Goal: Navigation & Orientation: Find specific page/section

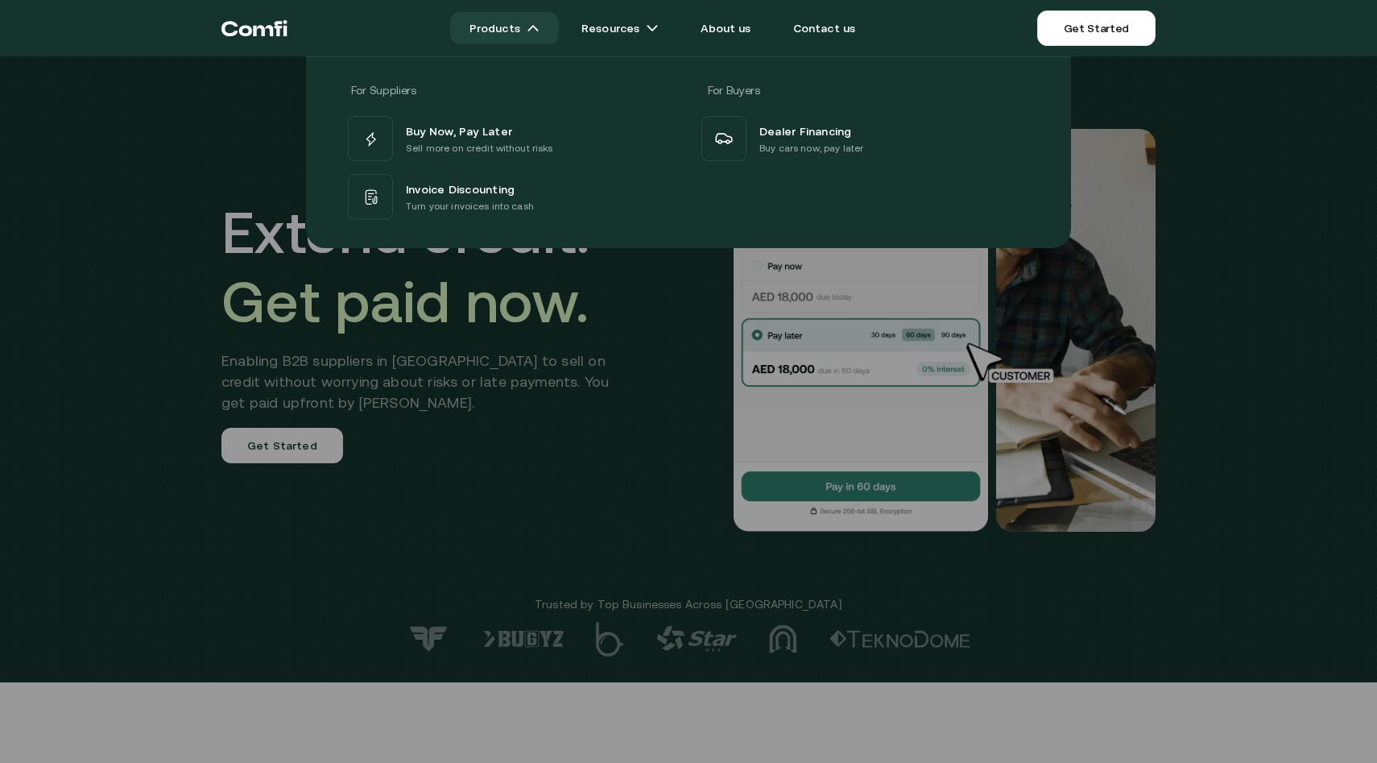
click at [522, 37] on link "Products" at bounding box center [504, 28] width 109 height 32
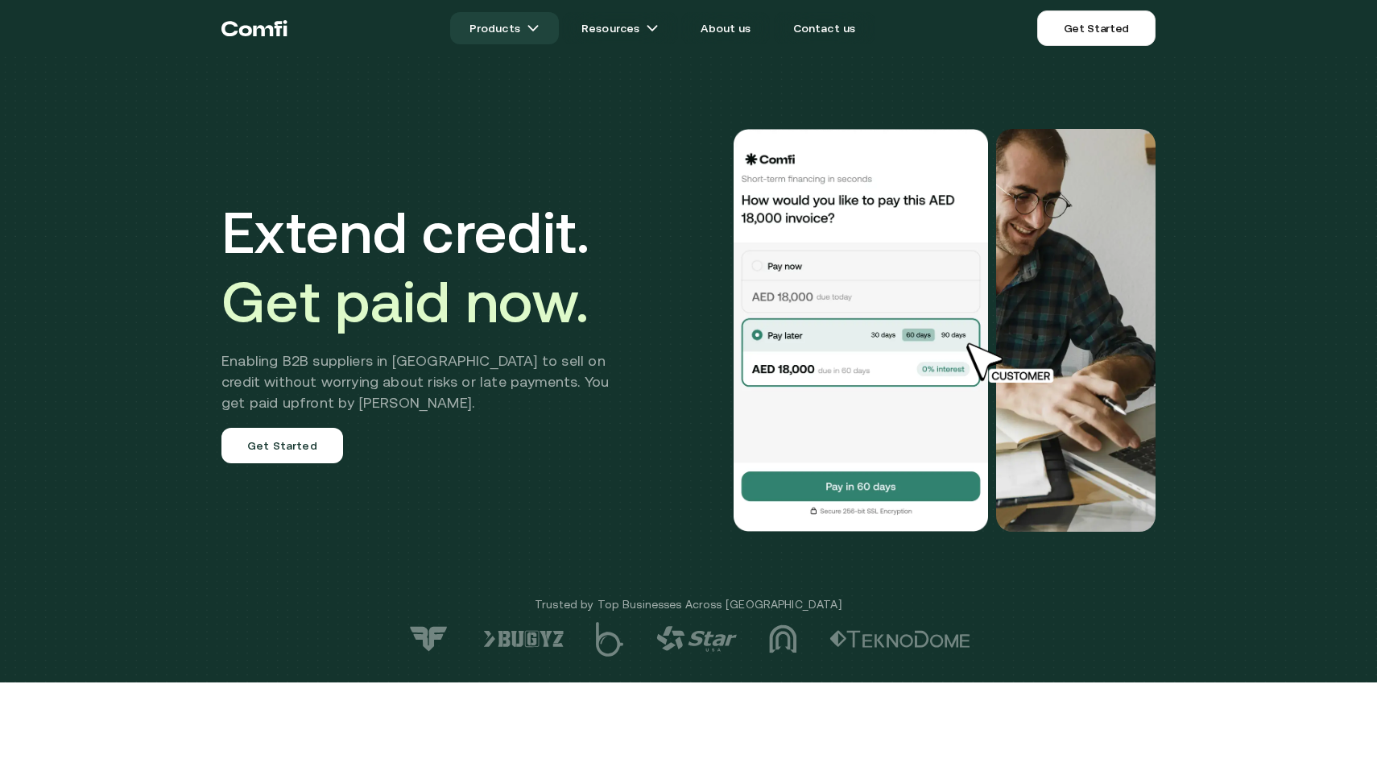
click at [522, 37] on link "Products" at bounding box center [504, 28] width 109 height 32
click at [527, 23] on link "Products" at bounding box center [504, 28] width 109 height 32
click at [536, 23] on img at bounding box center [533, 28] width 13 height 13
click at [520, 32] on link "Products" at bounding box center [504, 28] width 109 height 32
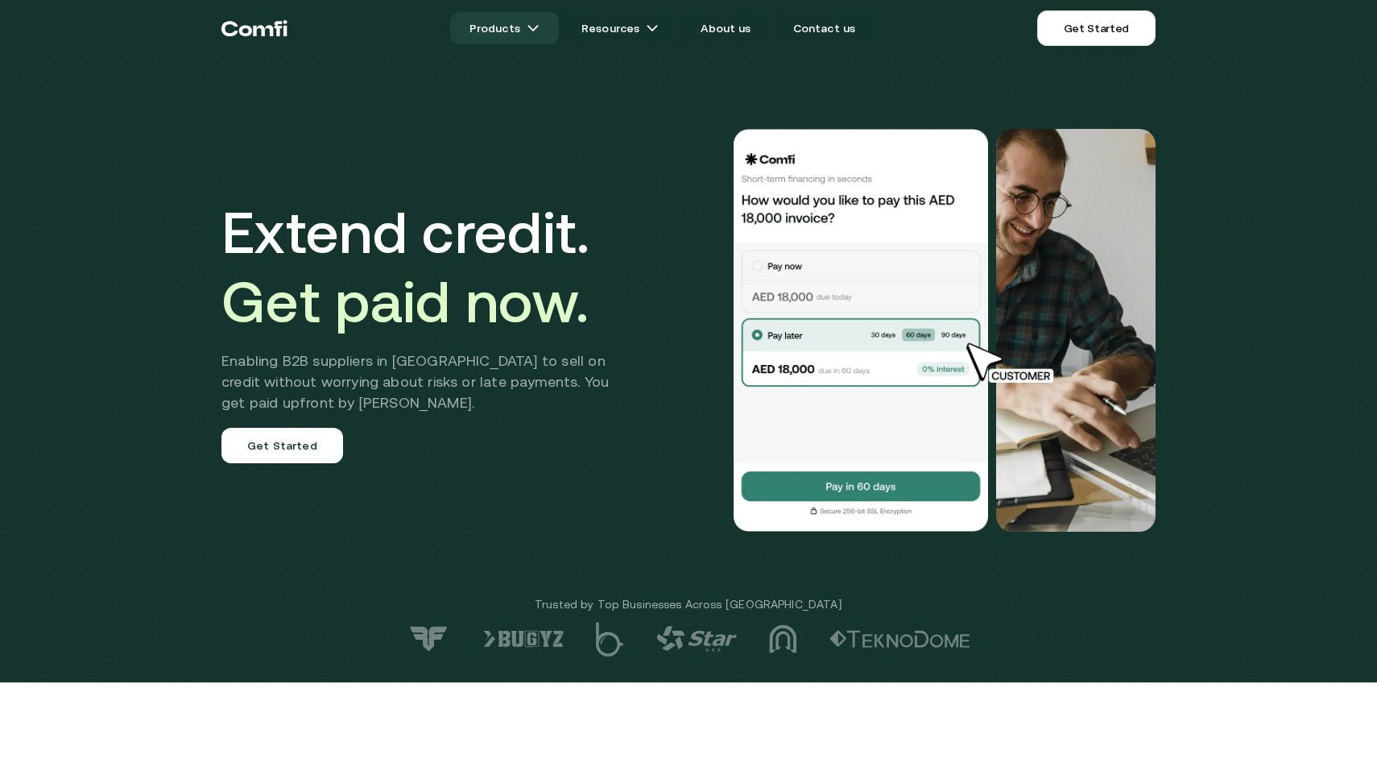
click at [540, 30] on img at bounding box center [533, 28] width 13 height 13
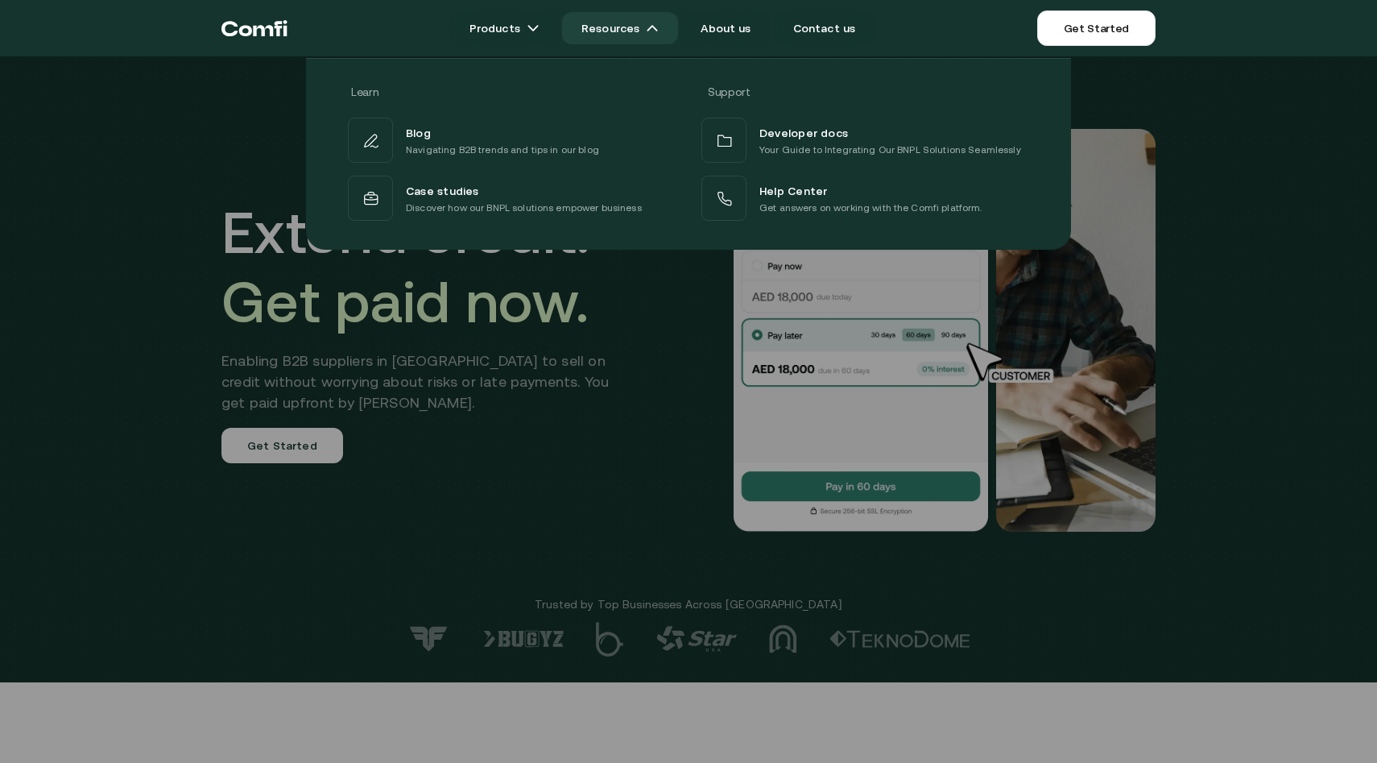
click at [628, 24] on link "Resources" at bounding box center [620, 28] width 116 height 32
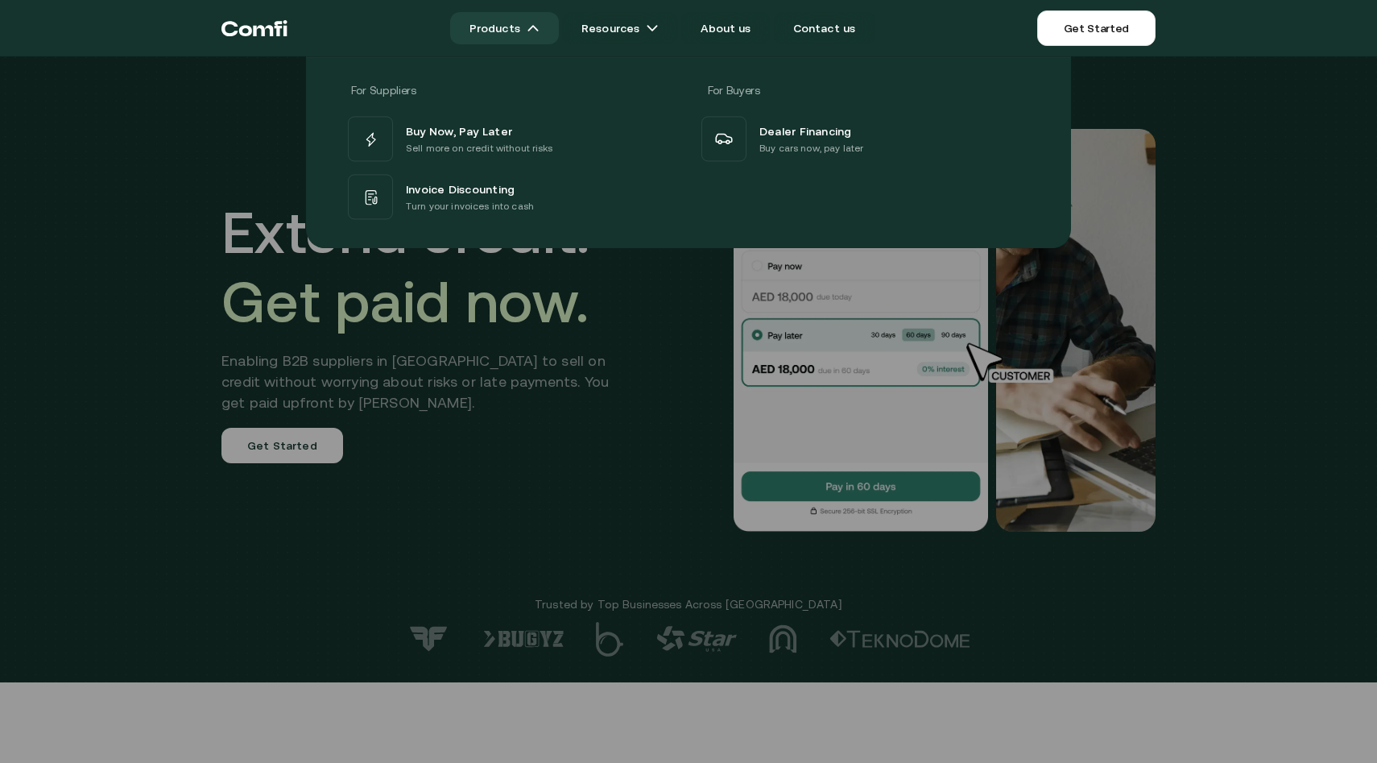
click at [526, 27] on link "Products" at bounding box center [504, 28] width 109 height 32
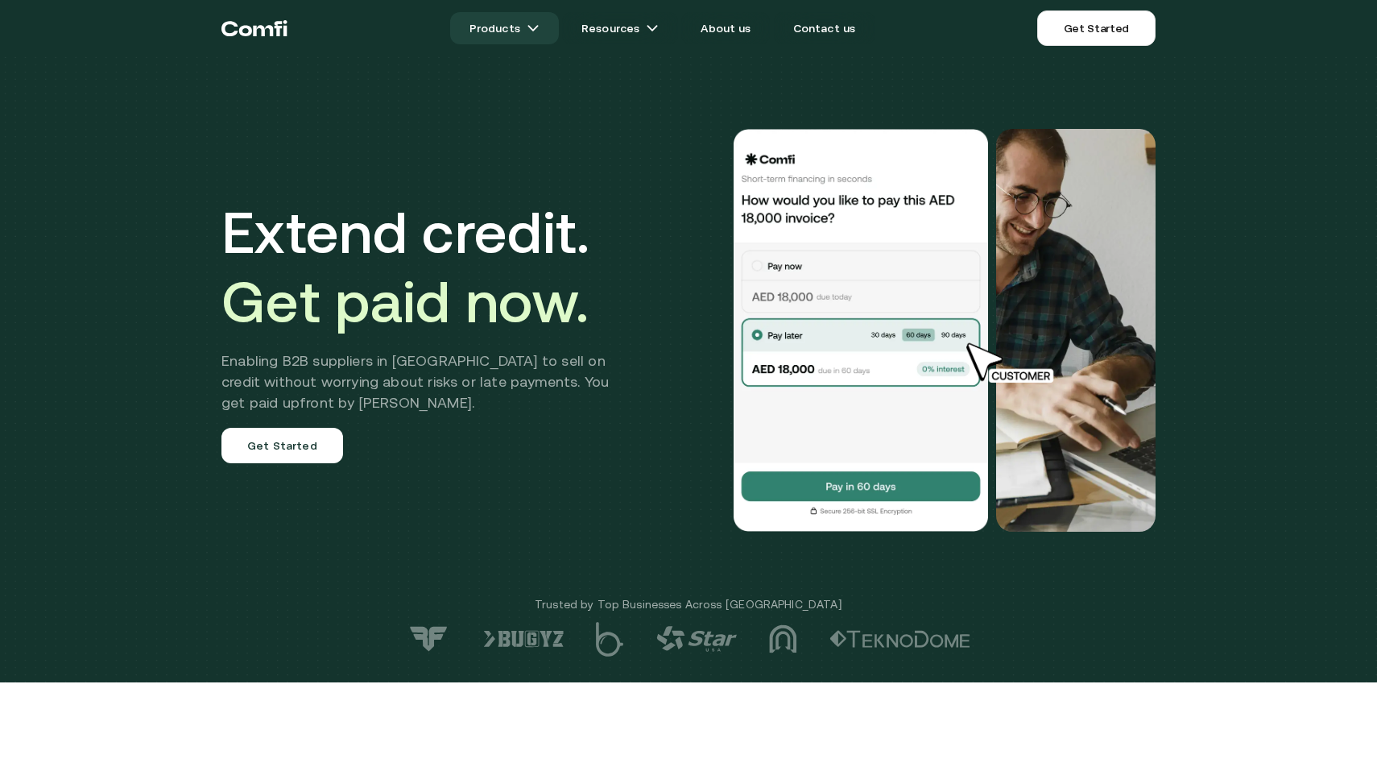
click at [526, 27] on link "Products" at bounding box center [504, 28] width 109 height 32
click at [551, 27] on link "Products" at bounding box center [504, 28] width 109 height 32
click at [540, 26] on img at bounding box center [533, 28] width 13 height 13
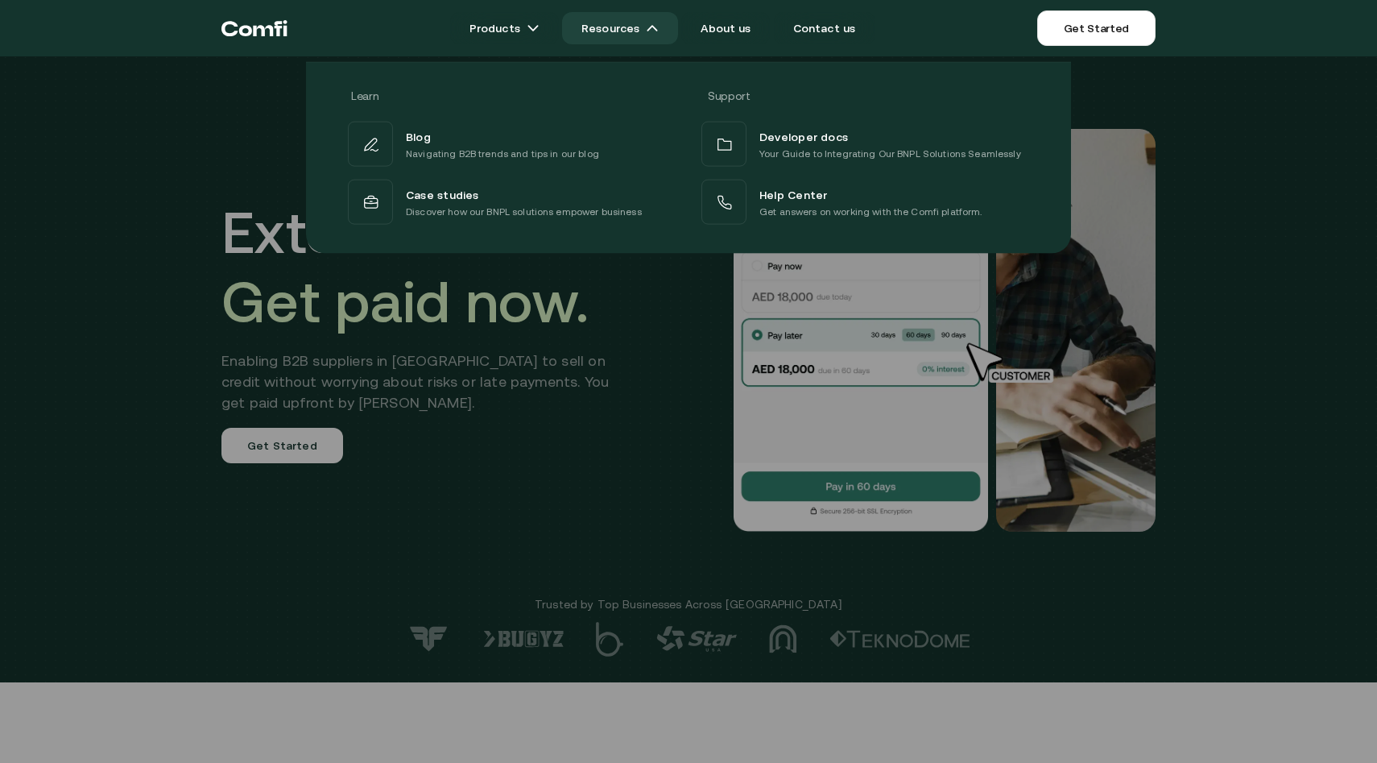
click at [623, 26] on link "Resources" at bounding box center [620, 28] width 116 height 32
